Goal: Information Seeking & Learning: Learn about a topic

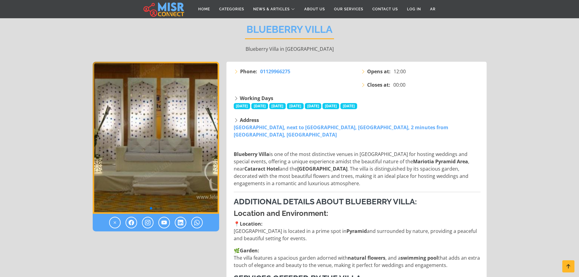
scroll to position [61, 0]
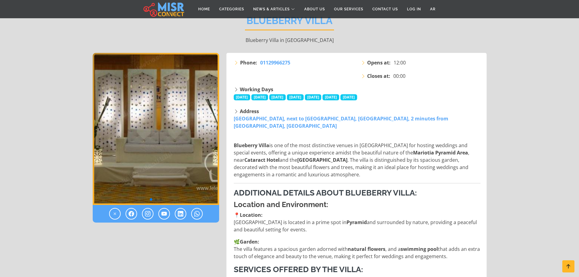
click at [206, 123] on img "1 / 3" at bounding box center [156, 129] width 127 height 152
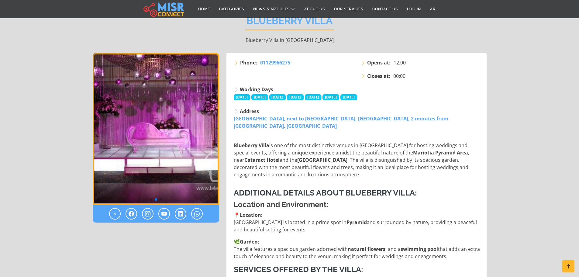
click at [200, 180] on img "2 / 3" at bounding box center [156, 129] width 127 height 152
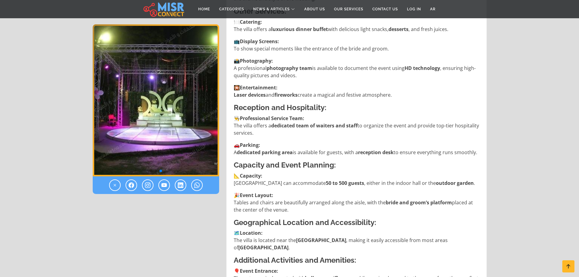
scroll to position [487, 0]
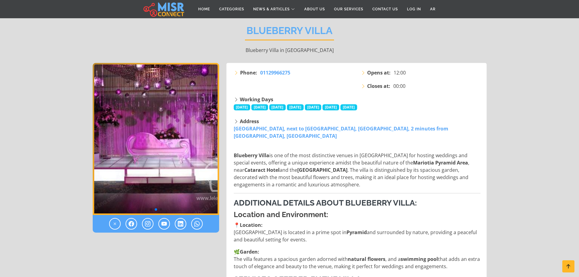
scroll to position [61, 0]
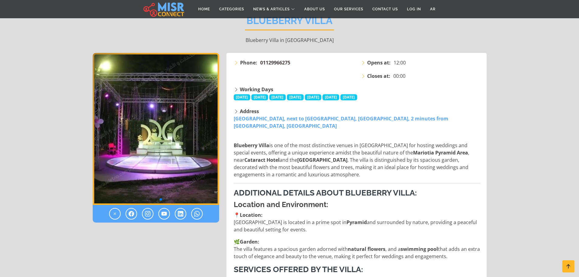
click at [276, 61] on span "01129966275" at bounding box center [275, 62] width 30 height 7
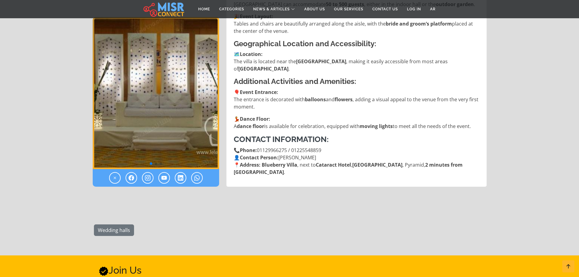
scroll to position [699, 0]
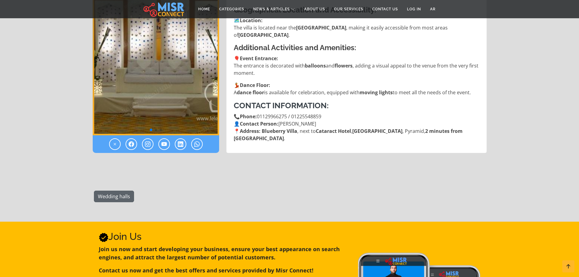
click at [105, 198] on link "Wedding halls" at bounding box center [114, 197] width 40 height 12
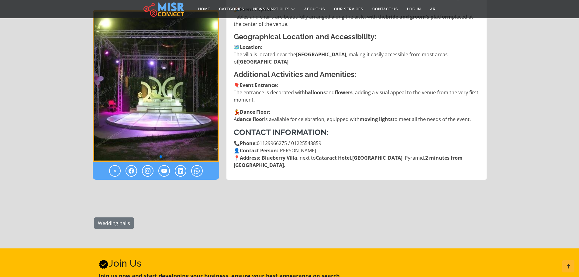
scroll to position [669, 0]
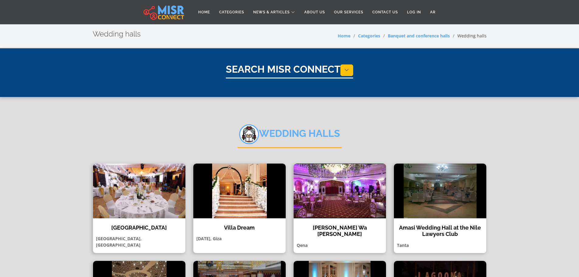
select select "**********"
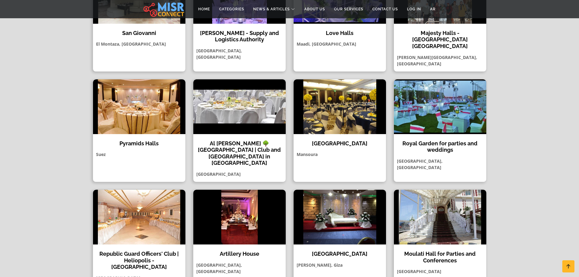
scroll to position [426, 0]
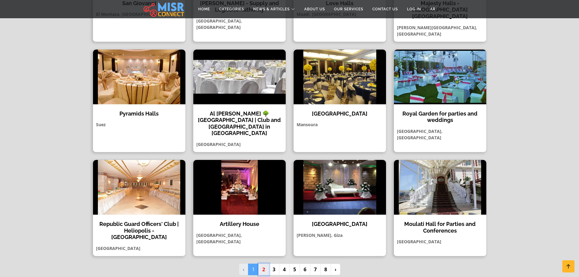
click at [262, 264] on link "2" at bounding box center [264, 270] width 11 height 12
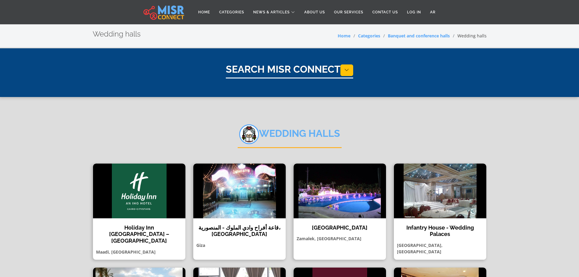
select select "**********"
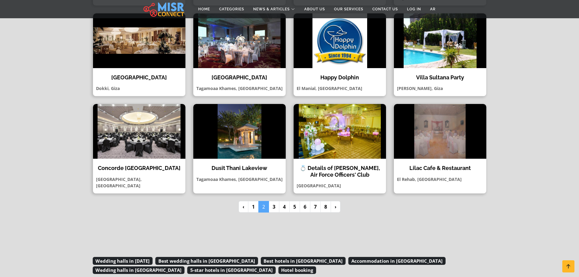
scroll to position [456, 0]
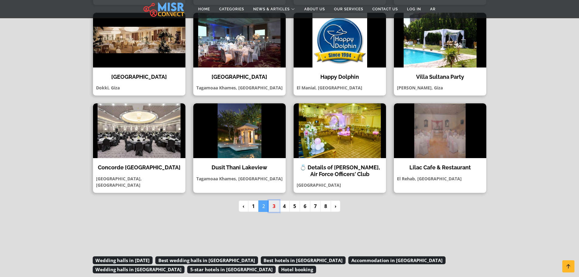
click at [272, 201] on link "3" at bounding box center [274, 206] width 11 height 12
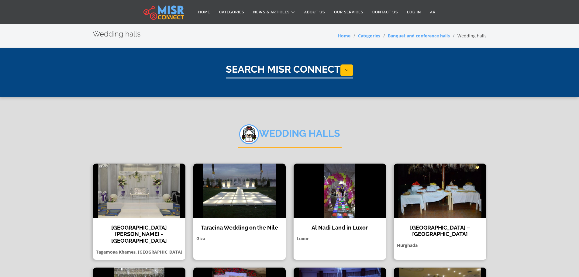
select select "**********"
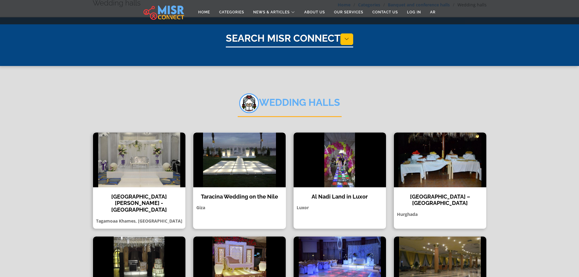
scroll to position [91, 0]
